Goal: Check status

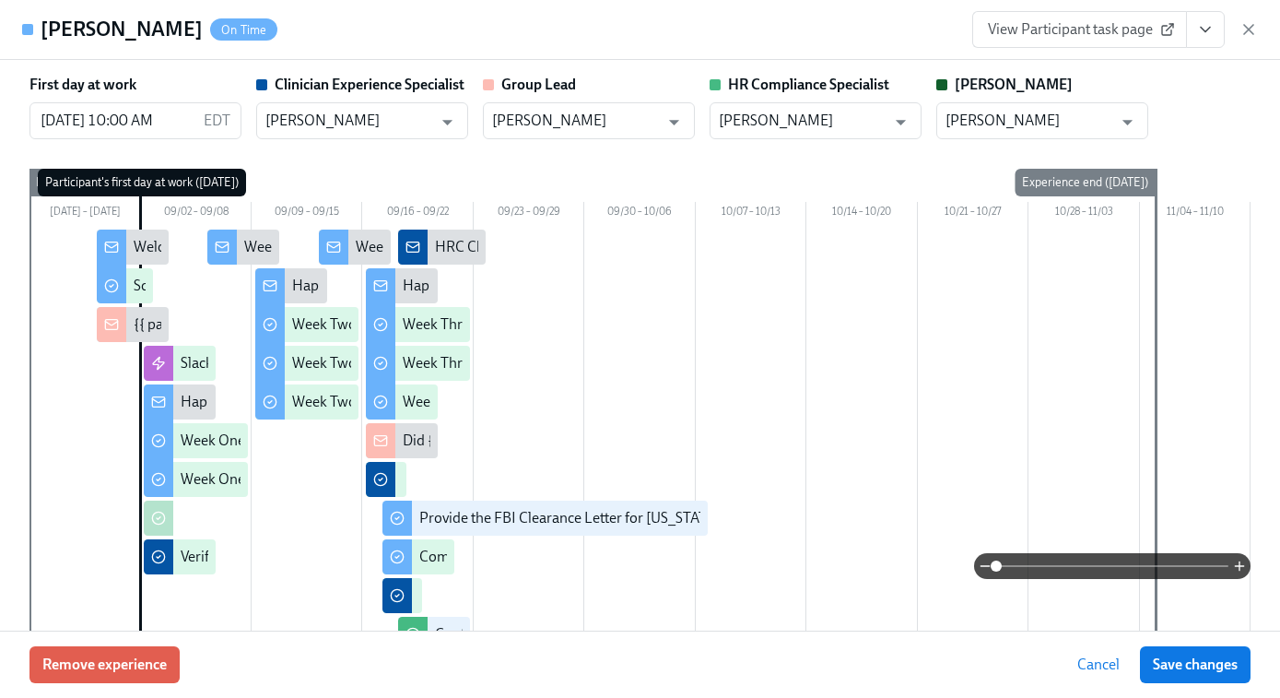
scroll to position [248, 0]
click at [1247, 26] on icon "button" at bounding box center [1248, 29] width 9 height 9
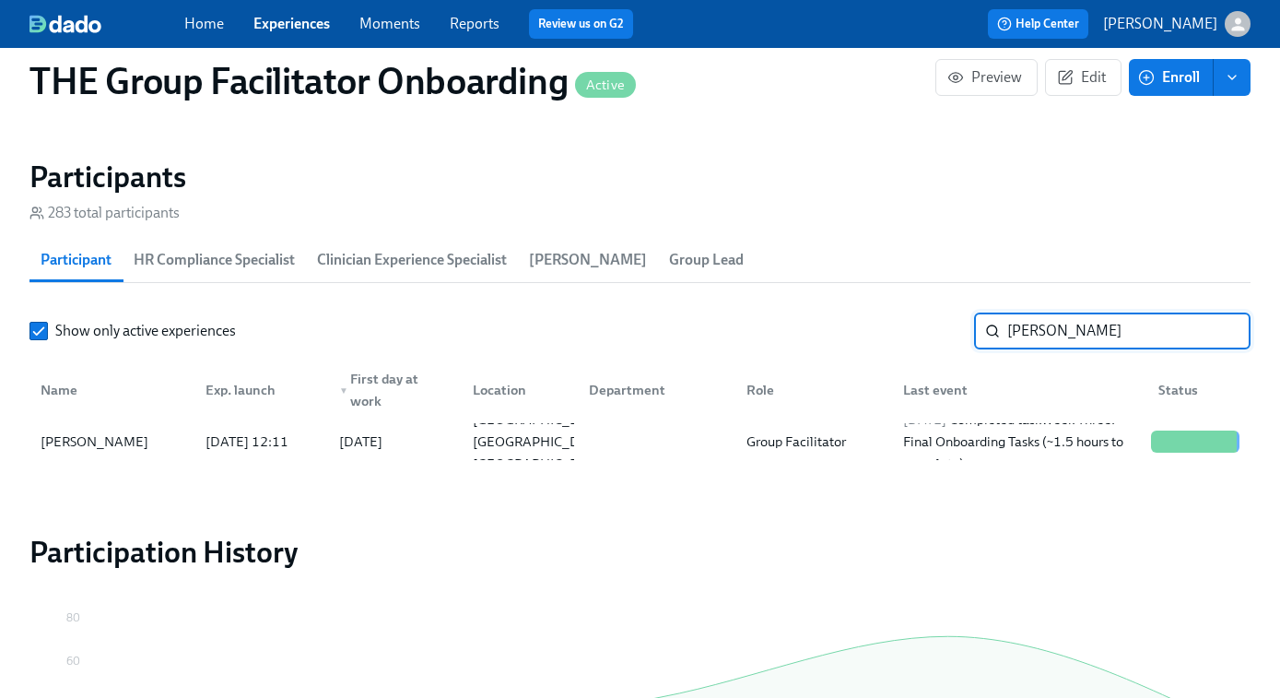
click at [1041, 323] on input "Wilimina Kpor" at bounding box center [1128, 330] width 243 height 37
type input "aspen"
click at [1029, 431] on div "2025/09/19 Started task Schedule Onboarding Check-Out!" at bounding box center [1020, 441] width 248 height 44
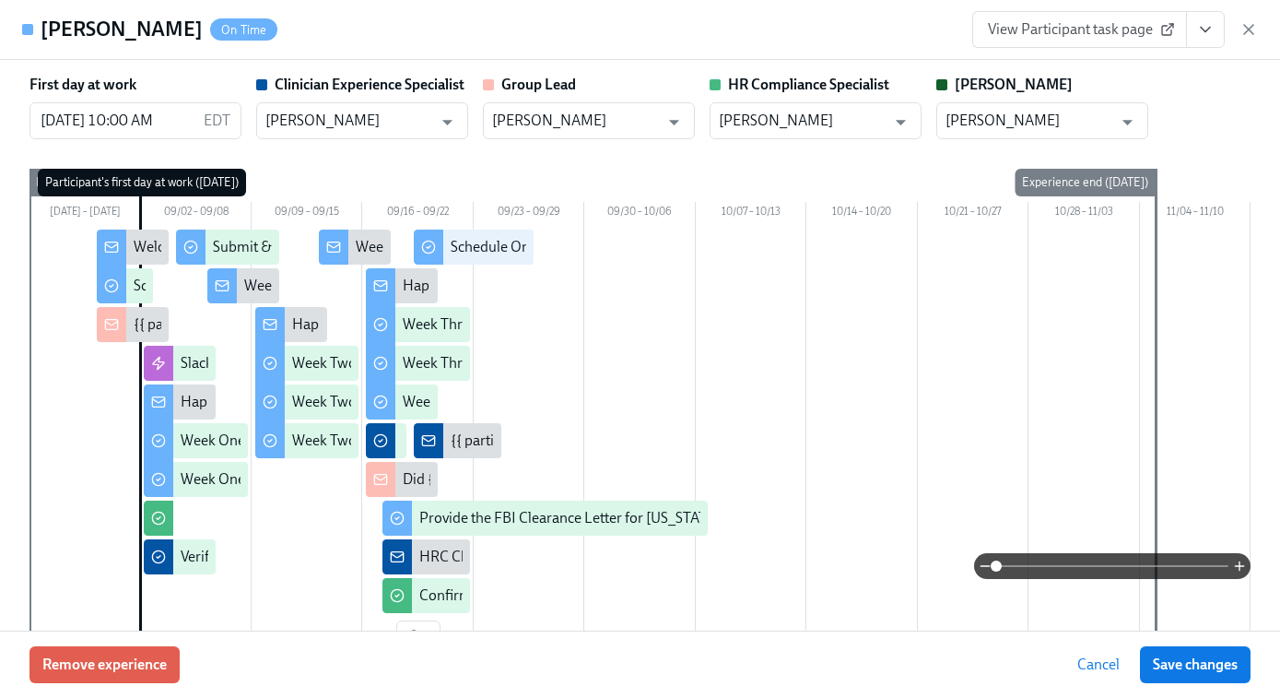
click at [1107, 33] on span "View Participant task page" at bounding box center [1079, 29] width 183 height 18
click at [1251, 27] on icon "button" at bounding box center [1248, 29] width 9 height 9
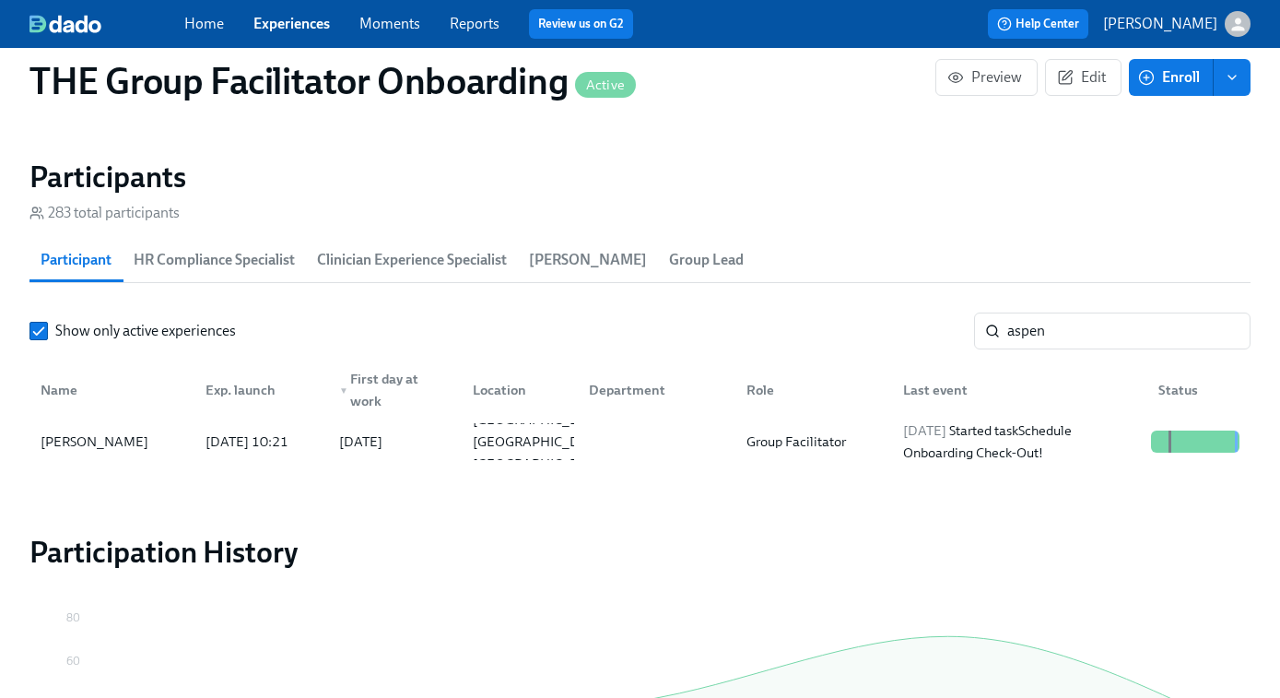
click at [299, 24] on link "Experiences" at bounding box center [291, 24] width 76 height 18
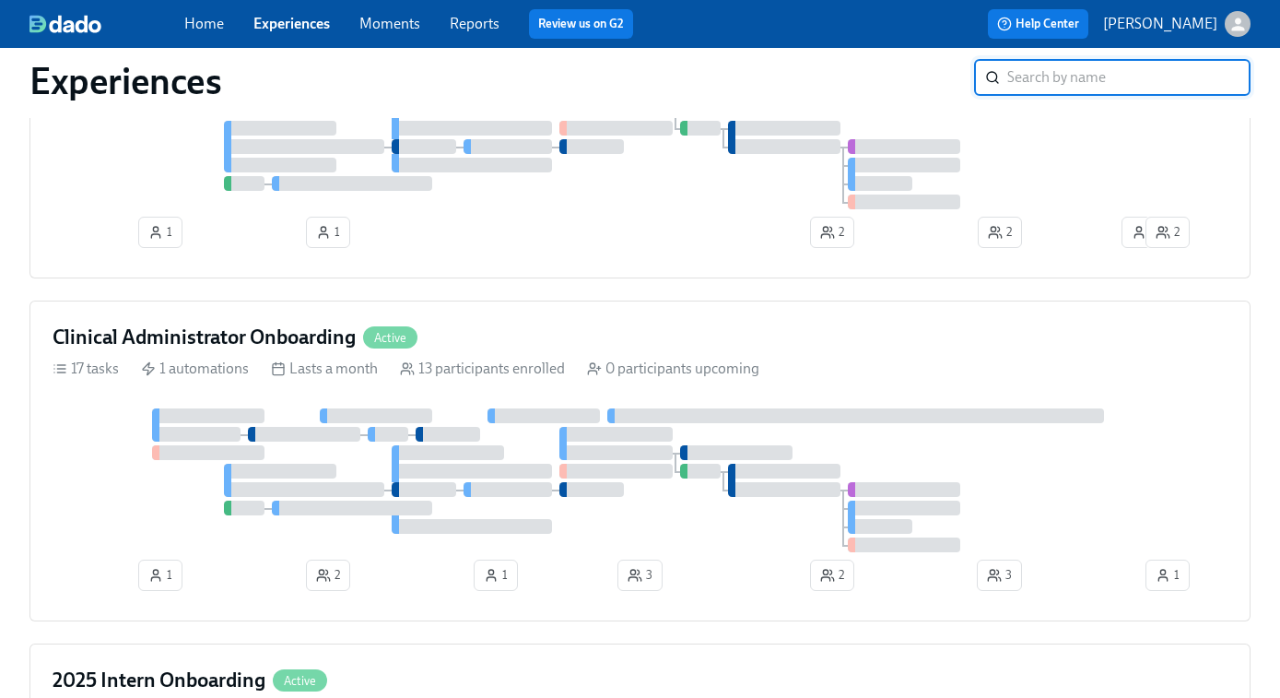
scroll to position [1108, 0]
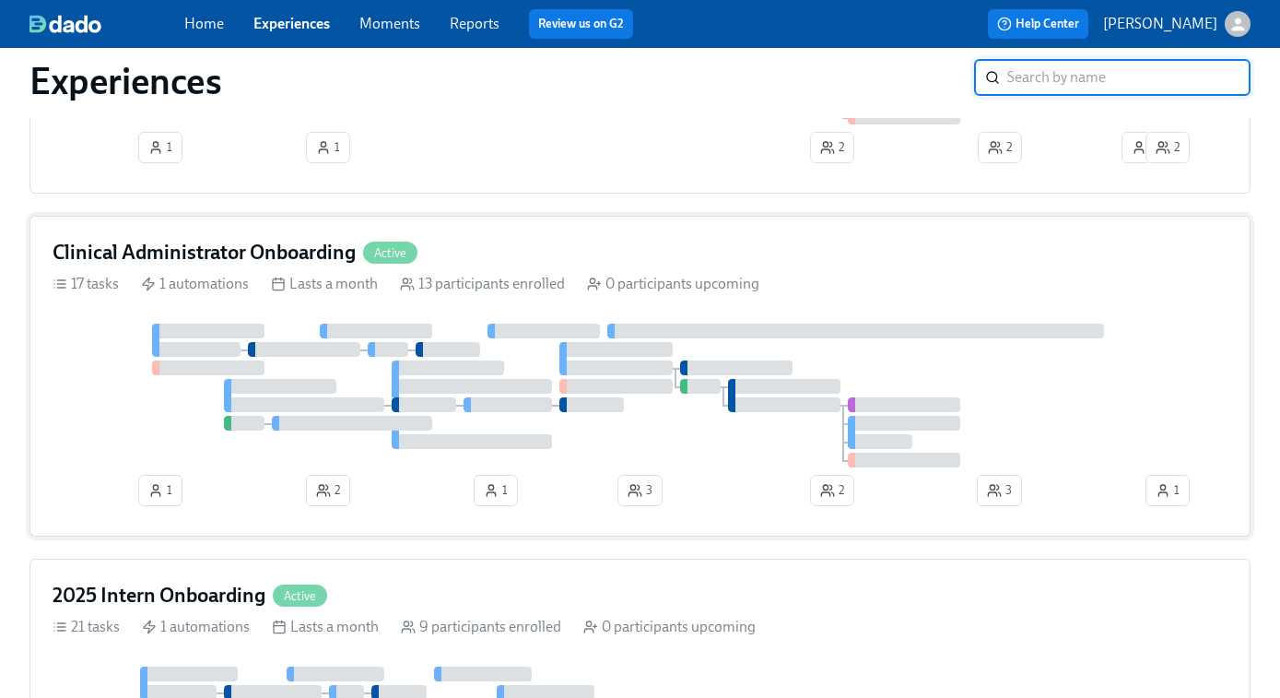
click at [294, 348] on div at bounding box center [304, 349] width 112 height 15
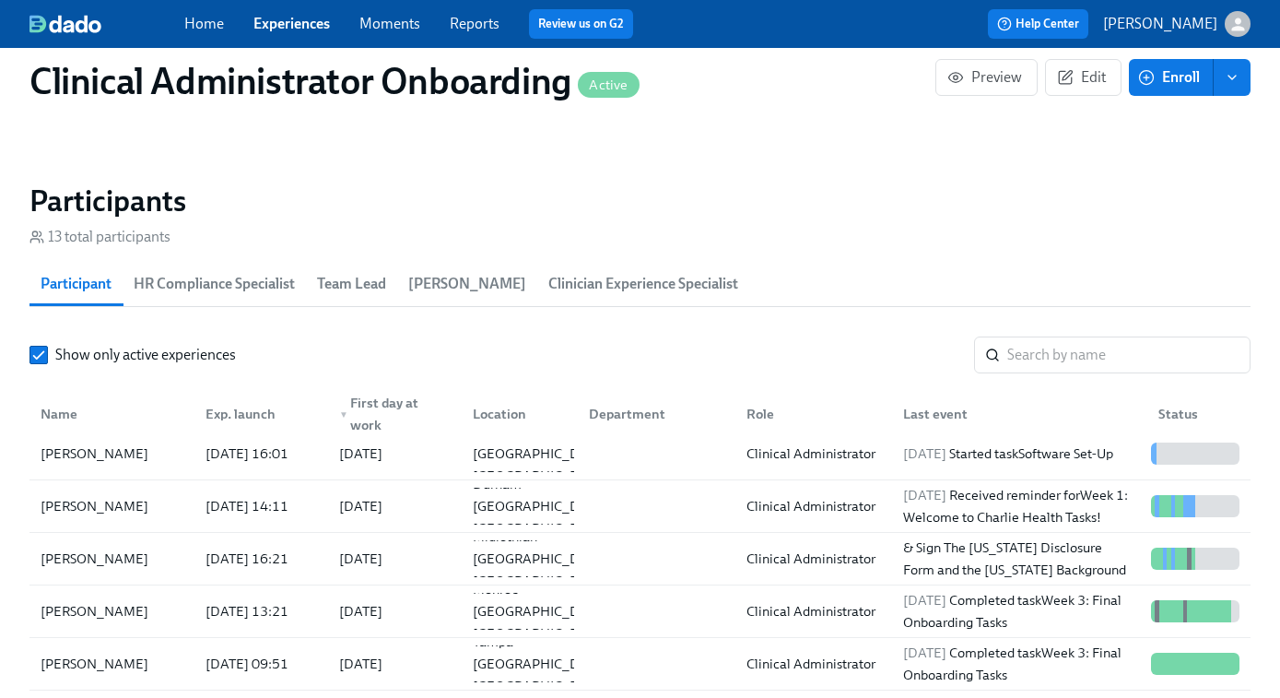
scroll to position [17, 0]
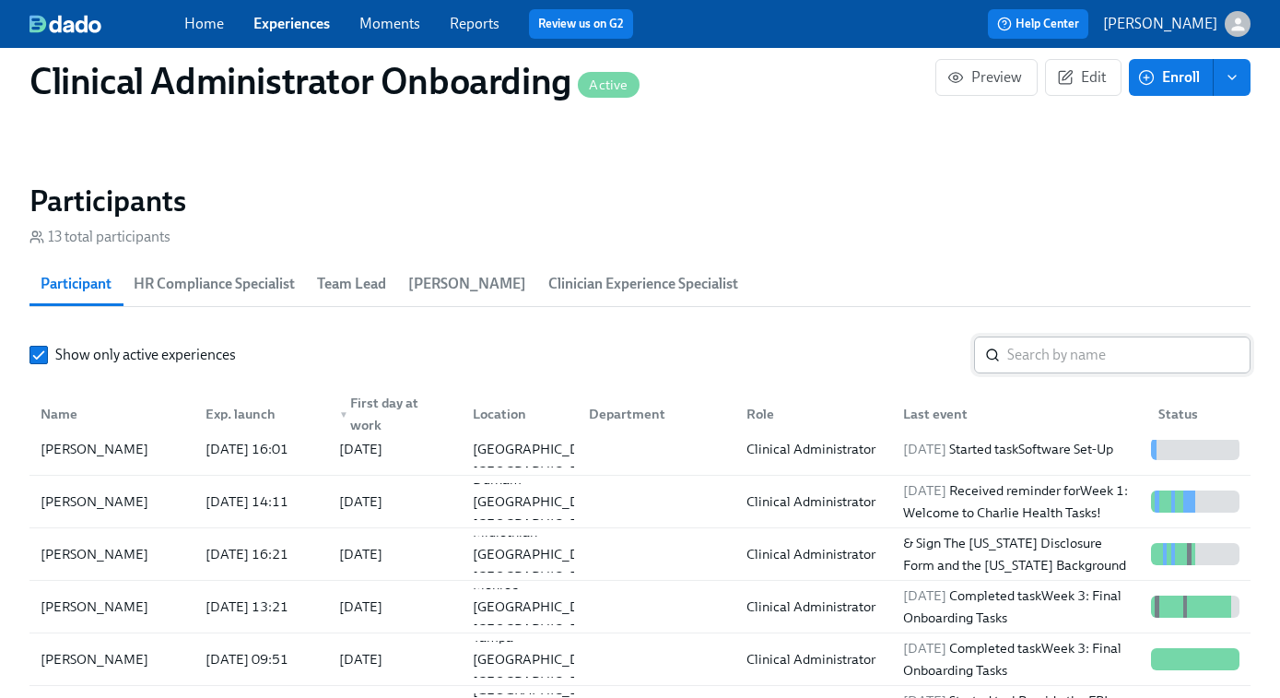
click at [1065, 359] on input "search" at bounding box center [1128, 354] width 243 height 37
paste input "[PERSON_NAME]"
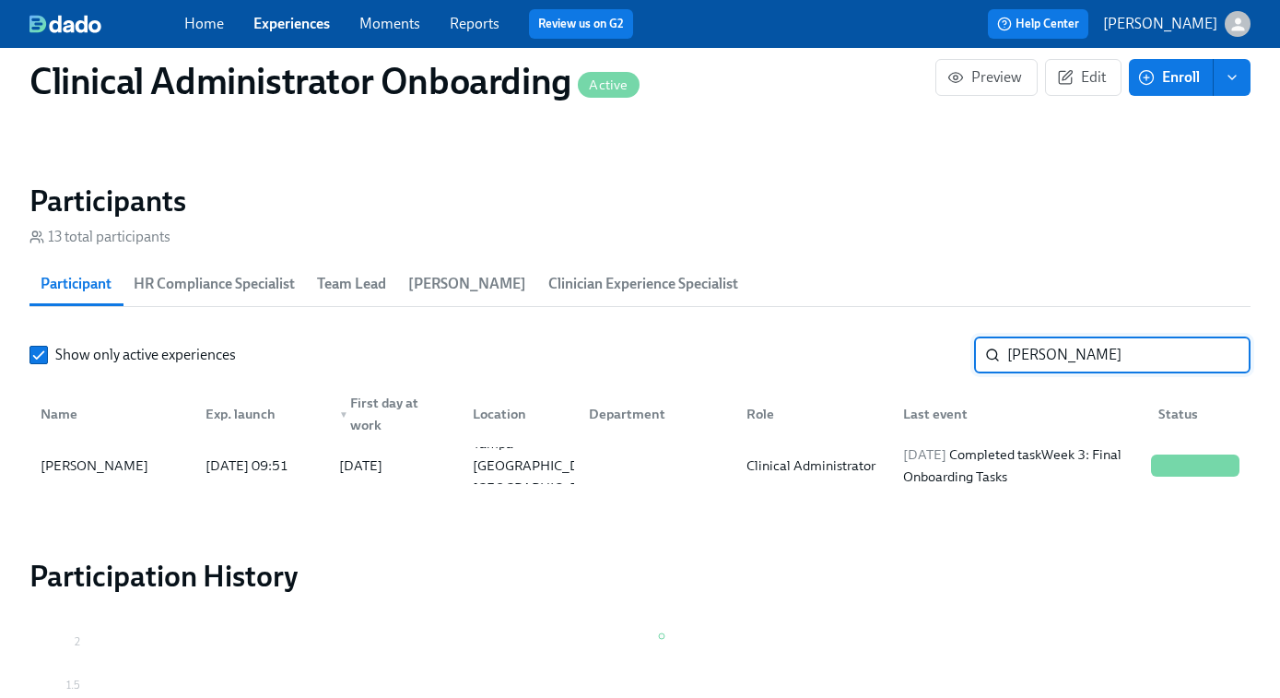
type input "[PERSON_NAME]"
click at [757, 464] on div "Clinical Administrator" at bounding box center [811, 465] width 144 height 22
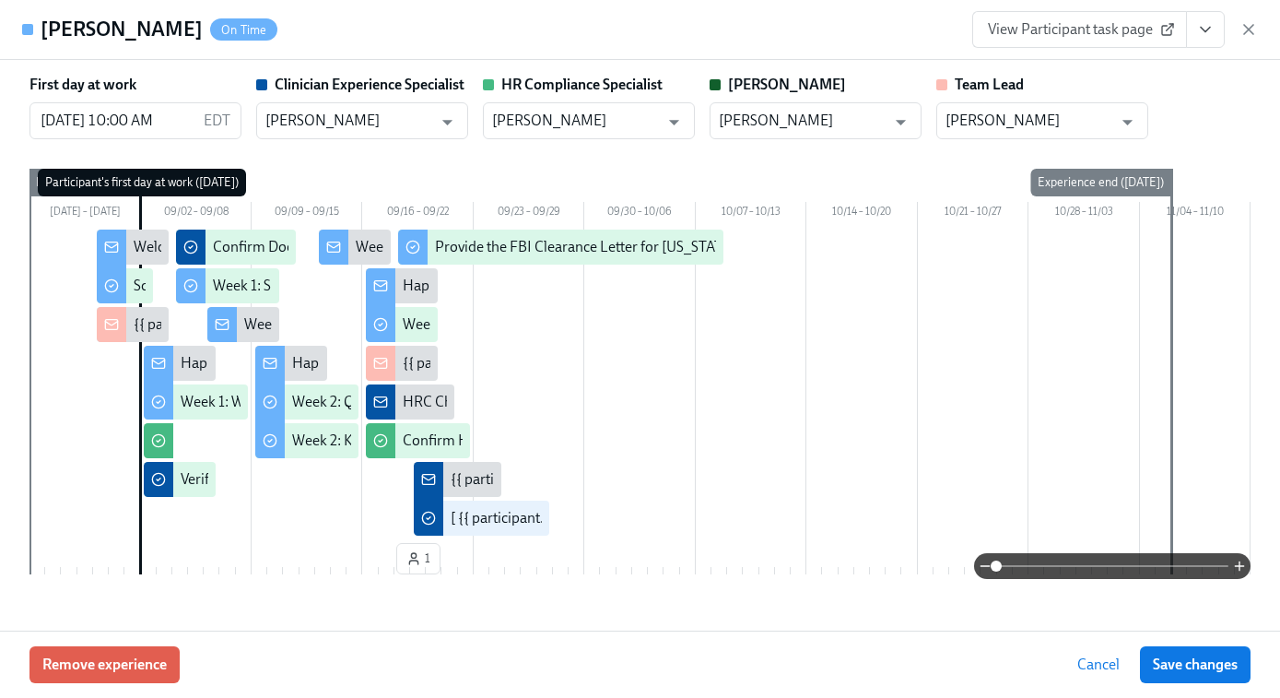
click at [1209, 36] on icon "View task page" at bounding box center [1205, 29] width 18 height 18
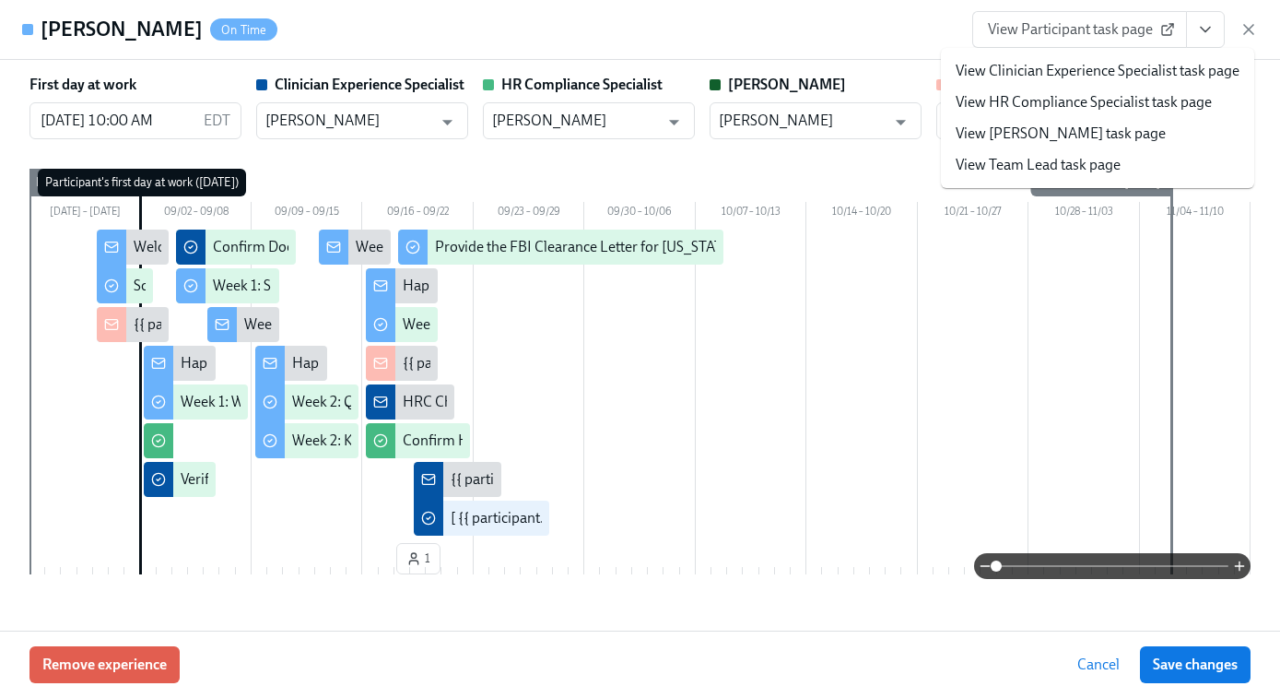
click at [1084, 71] on link "View Clinician Experience Specialist task page" at bounding box center [1098, 71] width 284 height 20
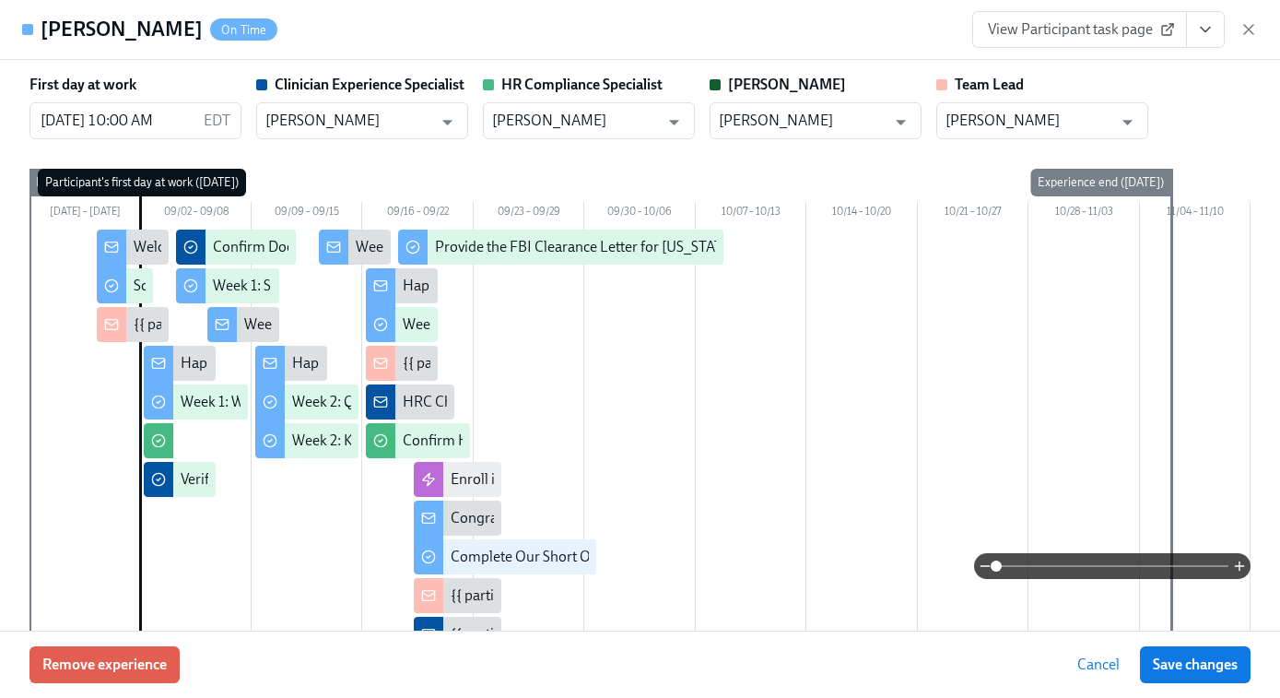
scroll to position [0, 11577]
click at [1263, 23] on div "Deidra Ellison-Gonzalez On Time View Participant task page" at bounding box center [640, 30] width 1280 height 60
click at [1252, 25] on icon "button" at bounding box center [1248, 29] width 9 height 9
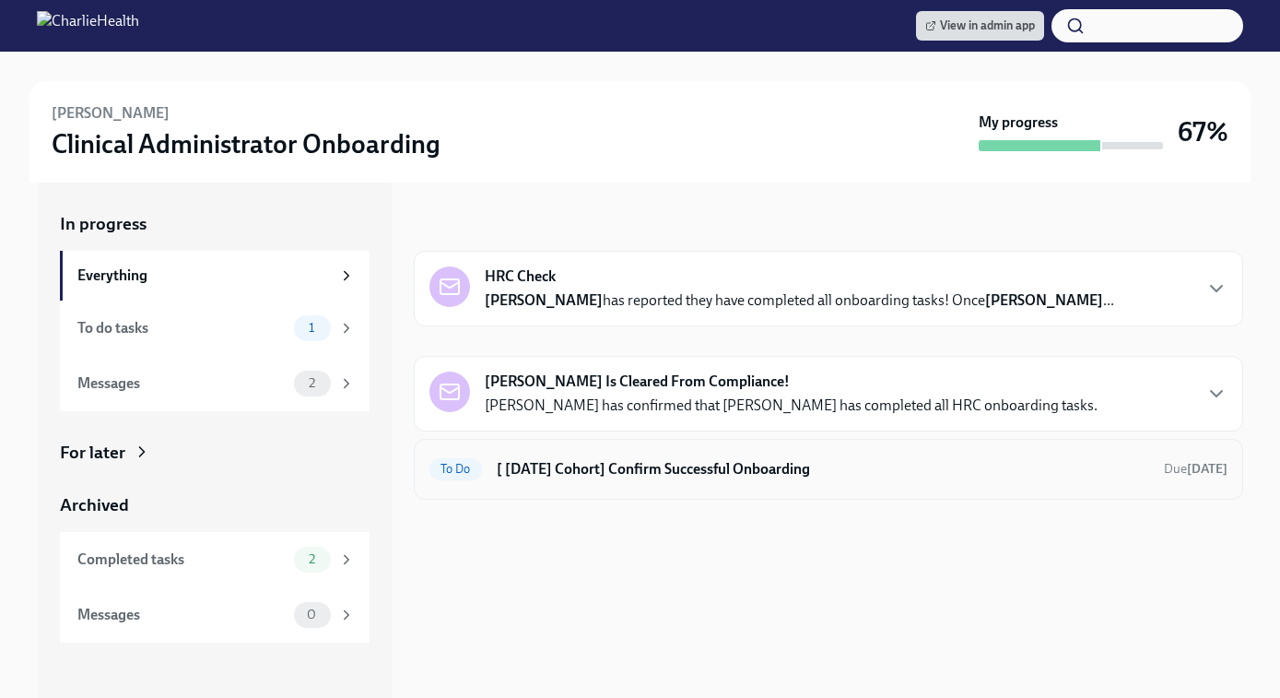
click at [593, 475] on h6 "[ [DATE] Cohort] Confirm Successful Onboarding" at bounding box center [823, 469] width 652 height 20
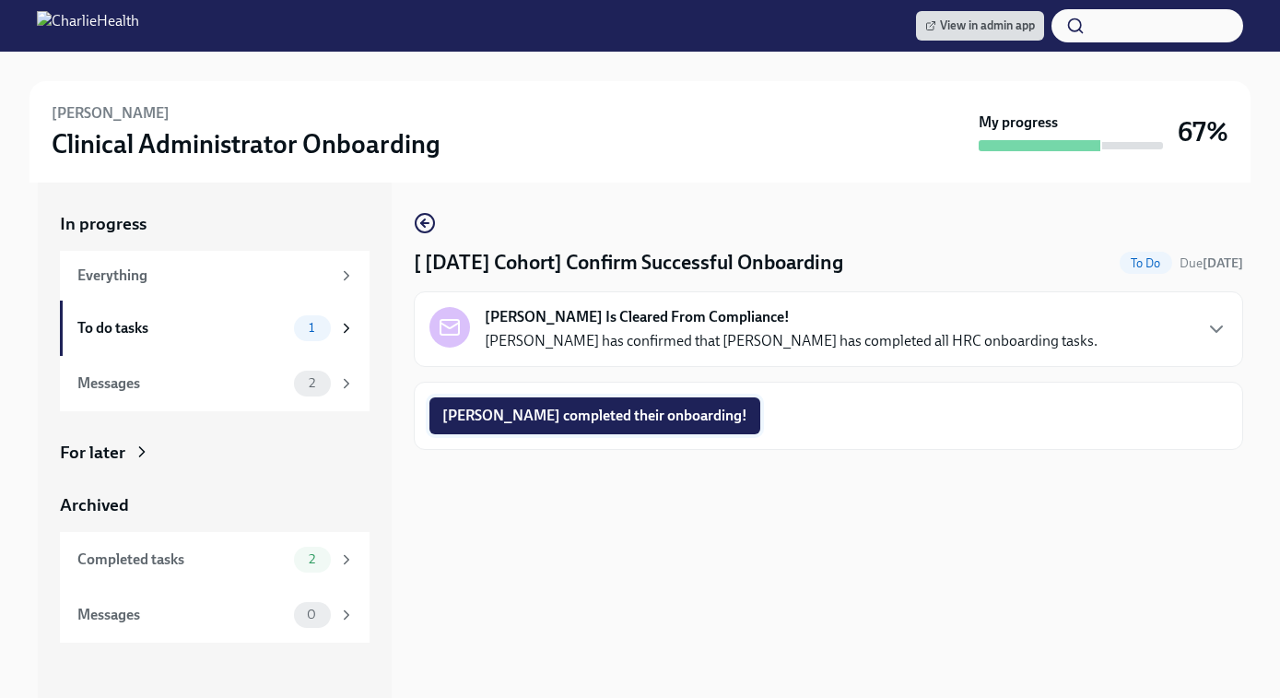
click at [557, 419] on span "[PERSON_NAME] completed their onboarding!" at bounding box center [594, 415] width 305 height 18
